Goal: Task Accomplishment & Management: Manage account settings

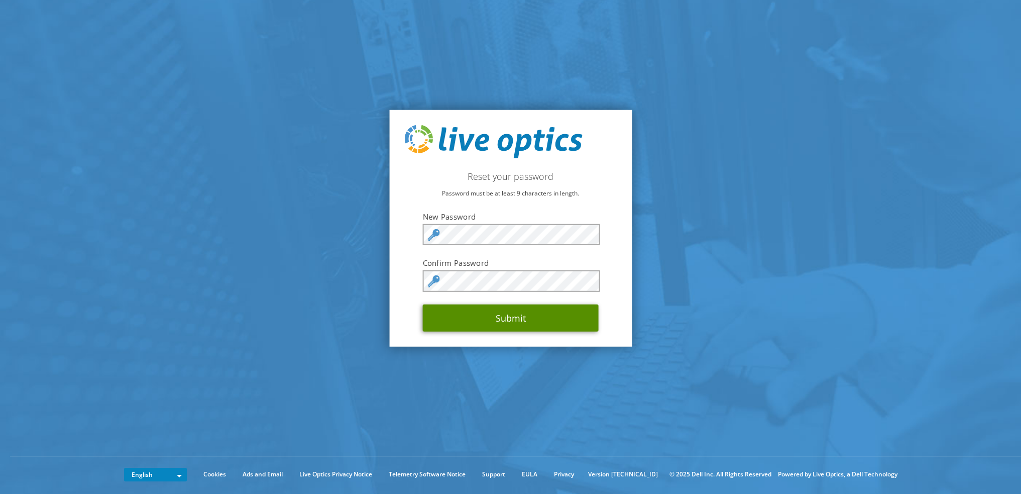
click at [500, 315] on button "Submit" at bounding box center [511, 317] width 176 height 27
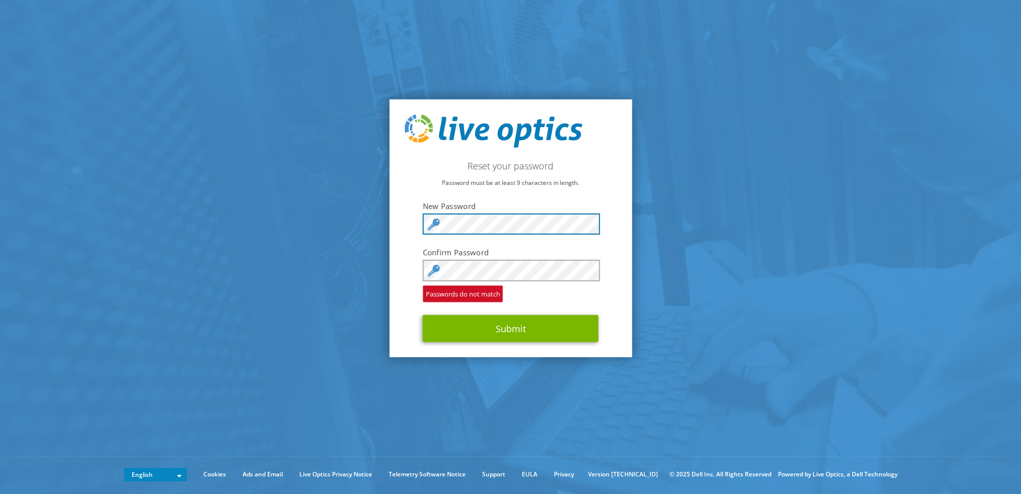
click at [432, 218] on div at bounding box center [511, 223] width 176 height 21
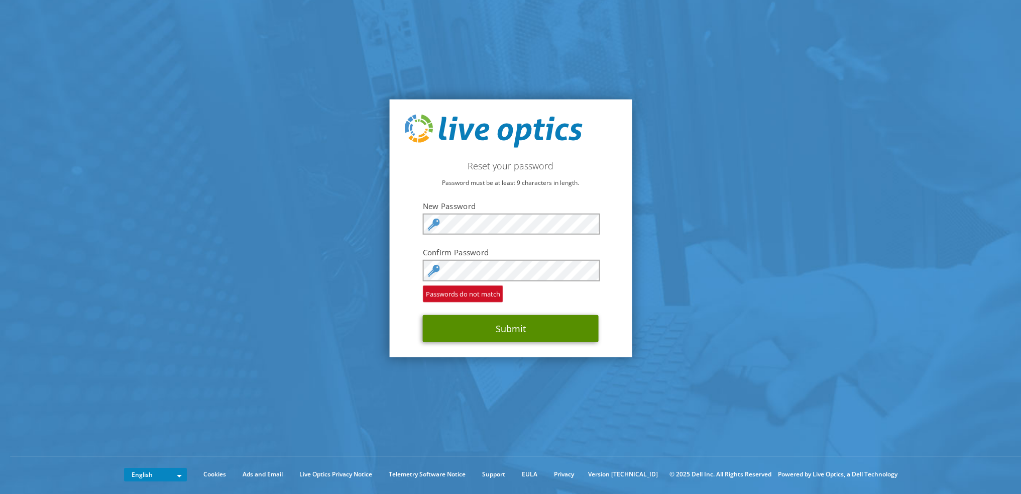
click at [496, 324] on button "Submit" at bounding box center [511, 327] width 176 height 27
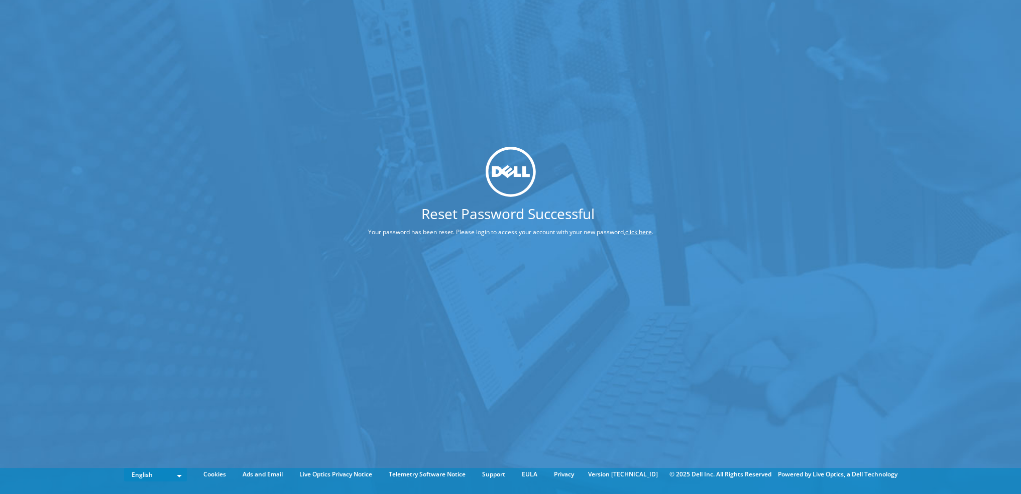
click at [642, 230] on link "click here" at bounding box center [638, 232] width 27 height 9
